Goal: Transaction & Acquisition: Purchase product/service

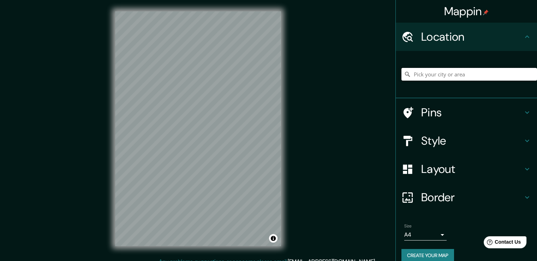
click at [420, 74] on input "Pick your city or area" at bounding box center [470, 74] width 136 height 13
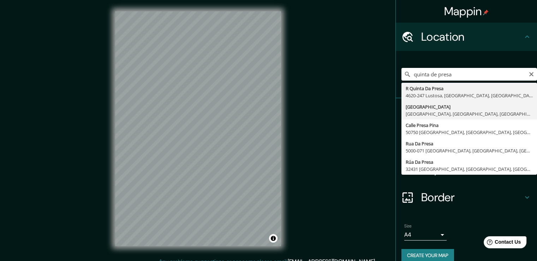
type input "[GEOGRAPHIC_DATA], [GEOGRAPHIC_DATA], [GEOGRAPHIC_DATA], [GEOGRAPHIC_DATA]"
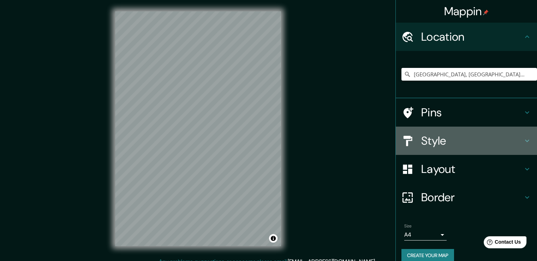
click at [431, 148] on div "Style" at bounding box center [466, 140] width 141 height 28
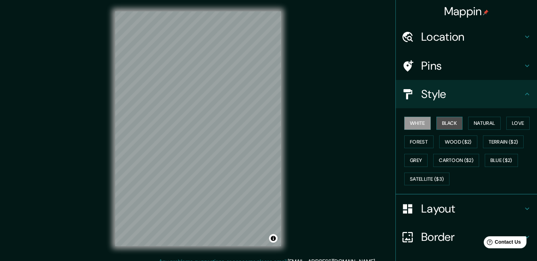
click at [444, 123] on button "Black" at bounding box center [450, 123] width 26 height 13
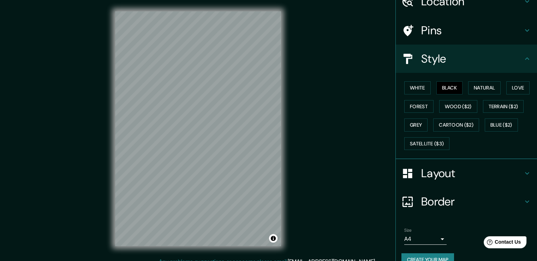
click at [451, 175] on h4 "Layout" at bounding box center [472, 173] width 102 height 14
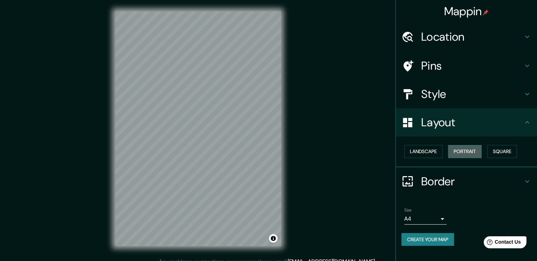
click at [464, 151] on button "Portrait" at bounding box center [465, 151] width 34 height 13
click at [438, 150] on button "Landscape" at bounding box center [424, 151] width 38 height 13
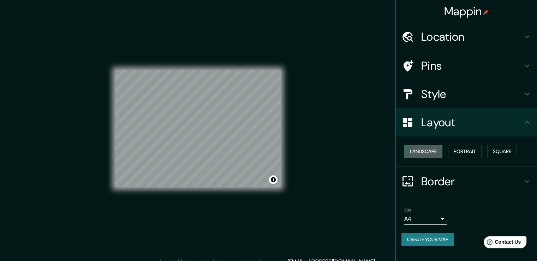
click at [438, 150] on button "Landscape" at bounding box center [424, 151] width 38 height 13
click at [499, 157] on button "Square" at bounding box center [503, 151] width 30 height 13
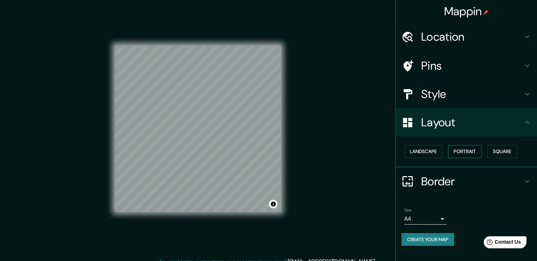
click at [478, 154] on button "Portrait" at bounding box center [465, 151] width 34 height 13
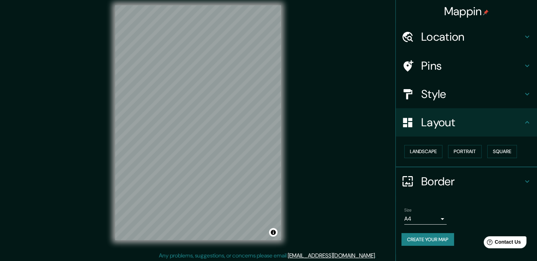
scroll to position [8, 0]
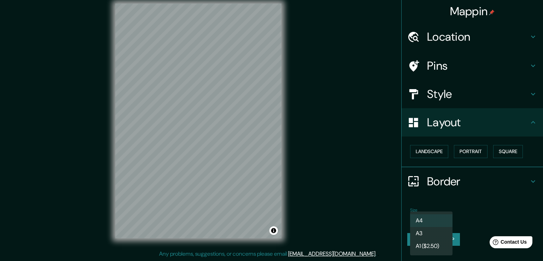
click at [431, 220] on body "Mappin Location [GEOGRAPHIC_DATA], [GEOGRAPHIC_DATA], [GEOGRAPHIC_DATA], [GEOGR…" at bounding box center [271, 122] width 543 height 261
click at [426, 232] on li "A3" at bounding box center [431, 233] width 42 height 13
type input "a4"
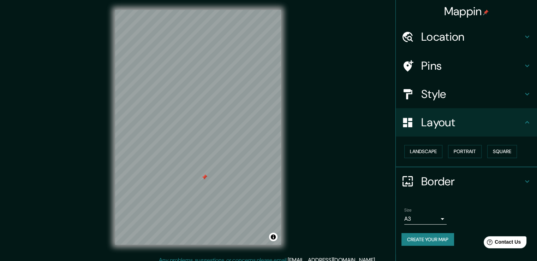
scroll to position [0, 0]
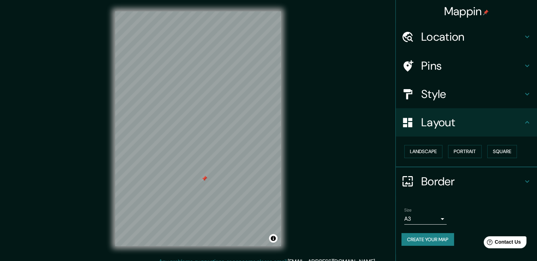
click at [432, 60] on h4 "Pins" at bounding box center [472, 66] width 102 height 14
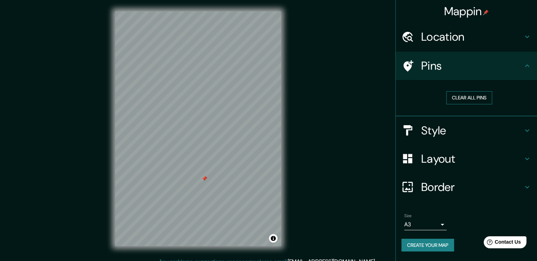
click at [464, 99] on button "Clear all pins" at bounding box center [470, 97] width 46 height 13
click at [430, 129] on h4 "Style" at bounding box center [472, 130] width 102 height 14
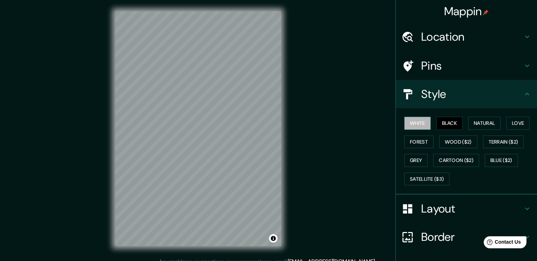
click at [414, 119] on button "White" at bounding box center [418, 123] width 26 height 13
click at [442, 121] on button "Black" at bounding box center [450, 123] width 26 height 13
click at [486, 125] on button "Natural" at bounding box center [484, 123] width 33 height 13
click at [454, 118] on button "Black" at bounding box center [450, 123] width 26 height 13
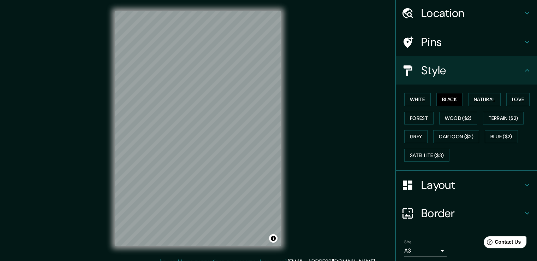
scroll to position [48, 0]
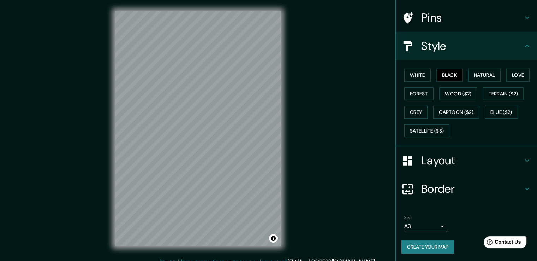
click at [406, 238] on div "Size A3 a4 Create your map" at bounding box center [467, 235] width 130 height 47
click at [410, 243] on button "Create your map" at bounding box center [428, 246] width 53 height 13
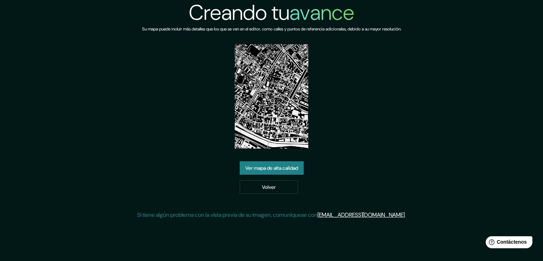
click at [279, 133] on img at bounding box center [272, 96] width 74 height 104
click at [283, 165] on font "Ver mapa de alta calidad" at bounding box center [271, 168] width 53 height 6
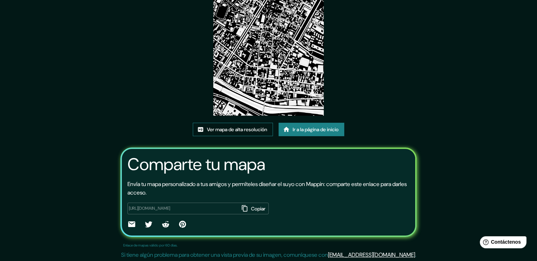
scroll to position [73, 0]
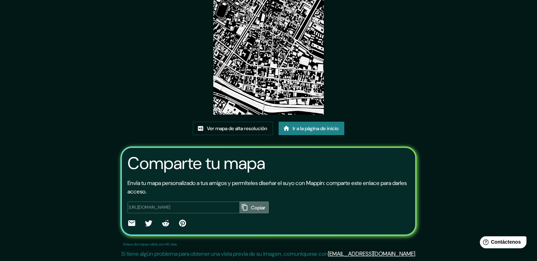
click at [240, 206] on button "Copiar" at bounding box center [254, 207] width 29 height 12
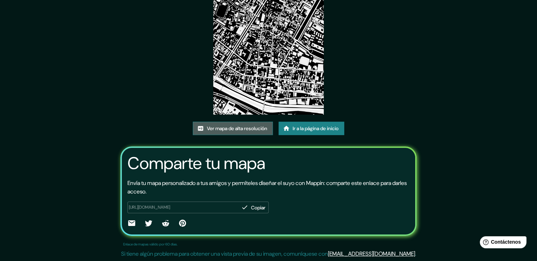
click at [244, 132] on font "Ver mapa de alta resolución" at bounding box center [237, 128] width 60 height 9
